Goal: Navigation & Orientation: Find specific page/section

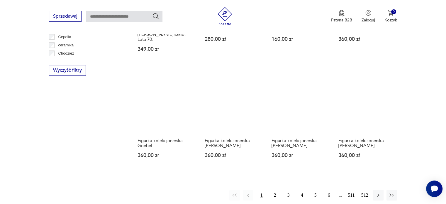
scroll to position [545, 0]
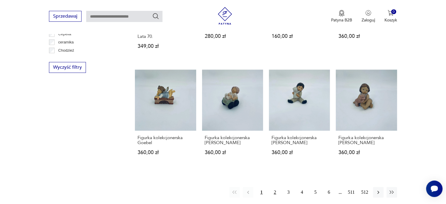
click at [275, 187] on button "2" at bounding box center [275, 192] width 11 height 11
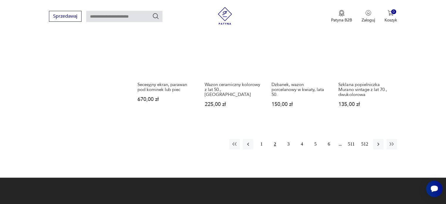
scroll to position [597, 0]
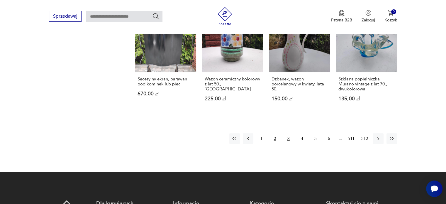
click at [288, 133] on button "3" at bounding box center [288, 138] width 11 height 11
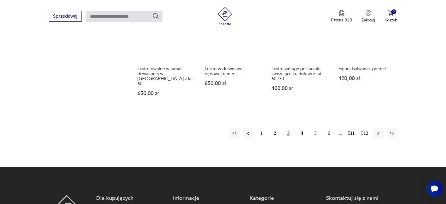
scroll to position [597, 0]
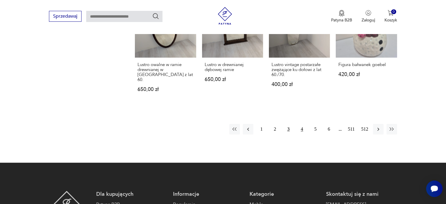
click at [303, 128] on button "4" at bounding box center [302, 129] width 11 height 11
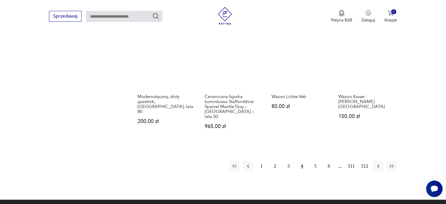
scroll to position [591, 0]
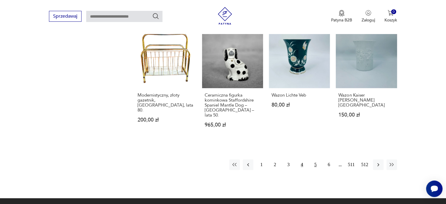
click at [315, 159] on button "5" at bounding box center [315, 164] width 11 height 11
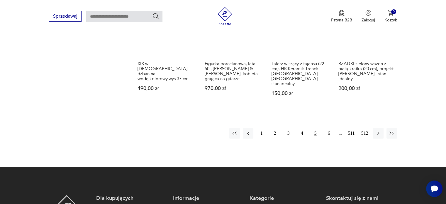
scroll to position [627, 0]
